Goal: Transaction & Acquisition: Purchase product/service

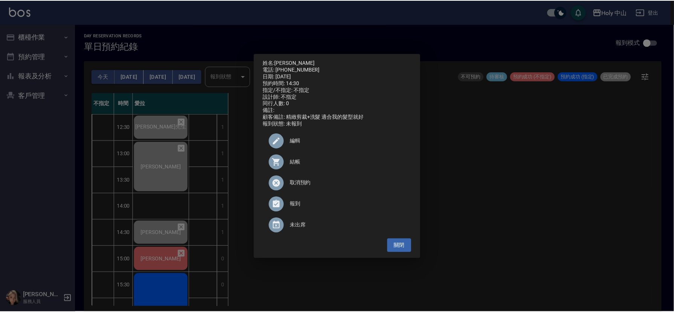
scroll to position [11, 0]
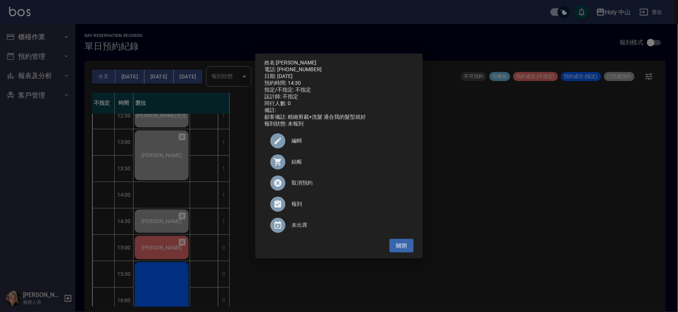
drag, startPoint x: 568, startPoint y: 213, endPoint x: 462, endPoint y: 213, distance: 105.9
click at [568, 213] on div "姓名: [PERSON_NAME] 電話: [PHONE_NUMBER] 日期: [DATE] 預約時間: 14:30 指定/不指定: 不指定 設計師: 不指…" at bounding box center [339, 156] width 678 height 312
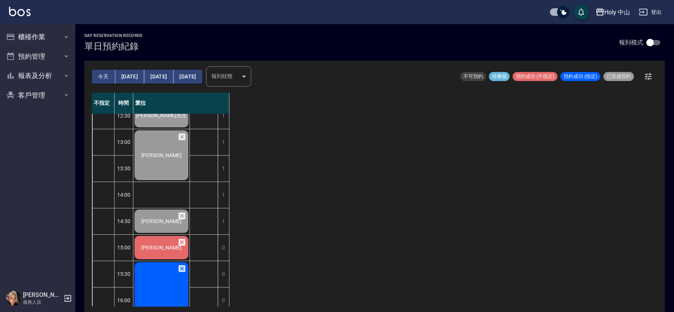
click at [164, 119] on span "[PERSON_NAME]" at bounding box center [162, 115] width 54 height 7
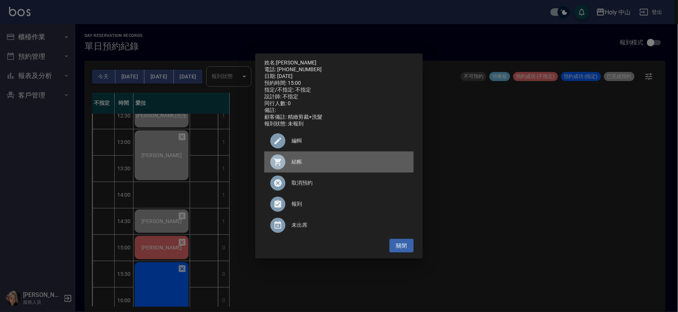
click at [298, 166] on span "結帳" at bounding box center [349, 162] width 116 height 8
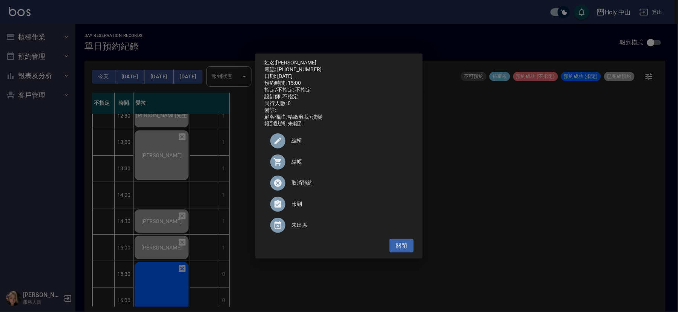
click at [46, 55] on div "姓名: [PERSON_NAME] 電話: [PHONE_NUMBER] 日期: [DATE] 預約時間: 15:00 指定/不指定: 不指定 設計師: 不指…" at bounding box center [339, 156] width 678 height 312
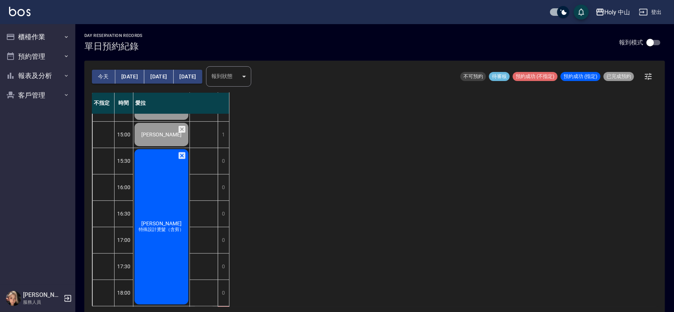
scroll to position [181, 0]
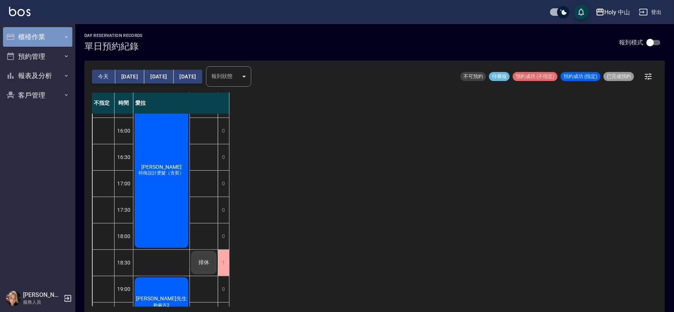
click at [56, 35] on button "櫃檯作業" at bounding box center [37, 37] width 69 height 20
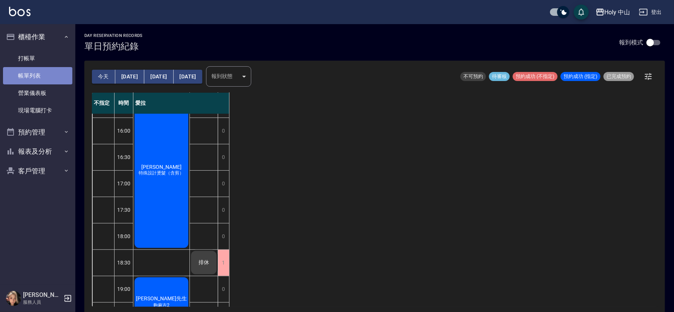
click at [58, 73] on link "帳單列表" at bounding box center [37, 75] width 69 height 17
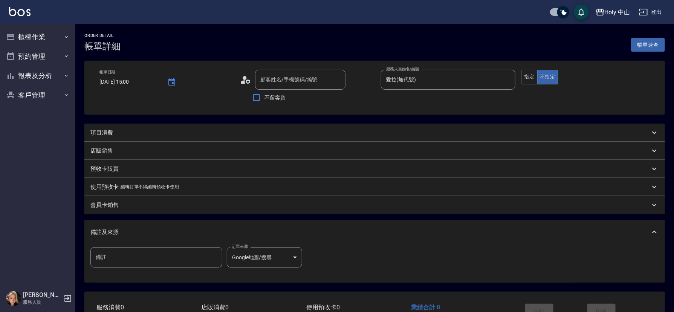
type input "[PERSON_NAME]/0986509566/null"
click at [200, 135] on div "項目消費" at bounding box center [370, 133] width 560 height 8
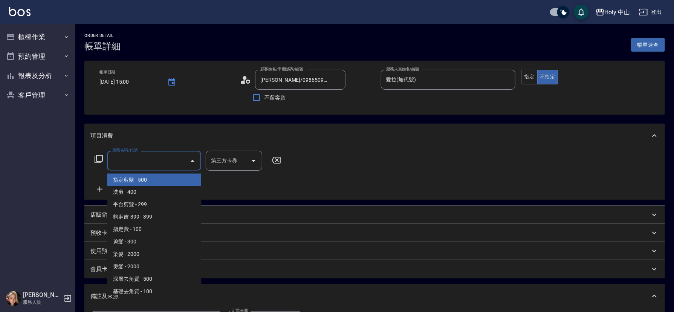
click at [145, 162] on input "服務名稱/代號" at bounding box center [148, 160] width 76 height 13
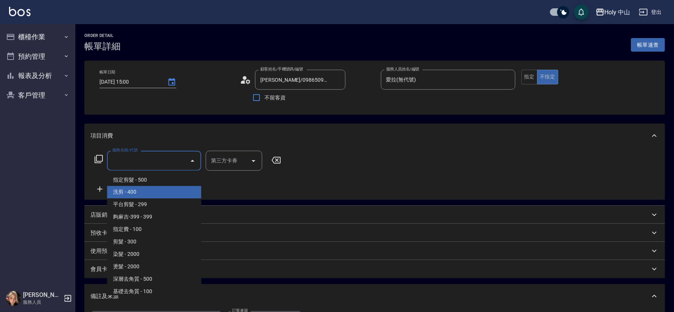
click at [144, 191] on span "洗剪 - 400" at bounding box center [154, 192] width 94 height 12
type input "洗剪(3)"
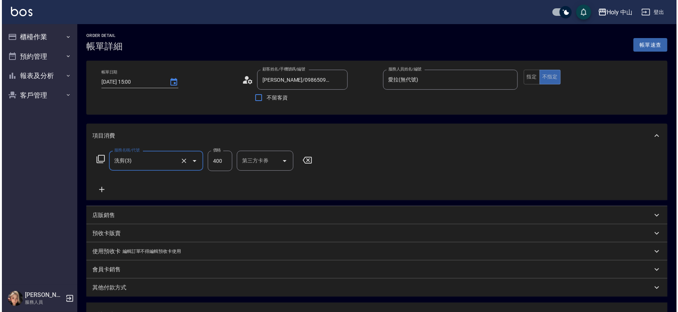
scroll to position [134, 0]
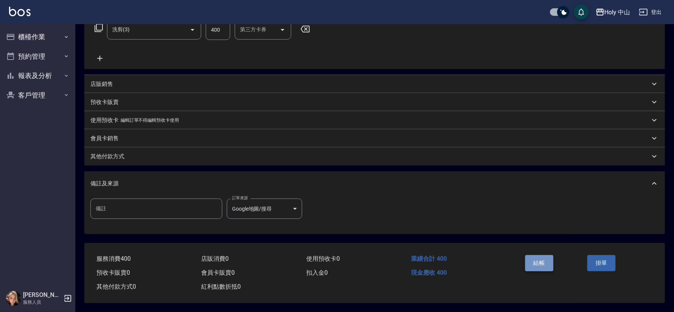
click at [539, 258] on button "結帳" at bounding box center [539, 263] width 28 height 16
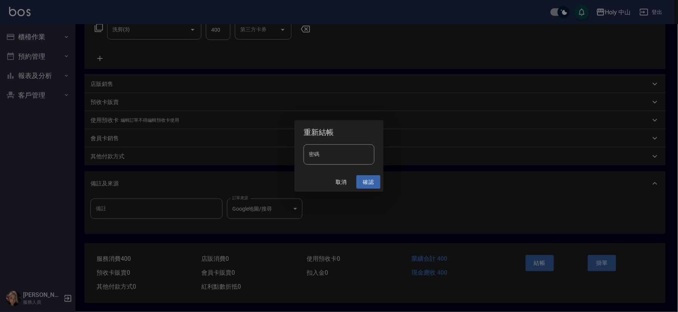
click at [370, 181] on button "確認" at bounding box center [368, 182] width 24 height 14
